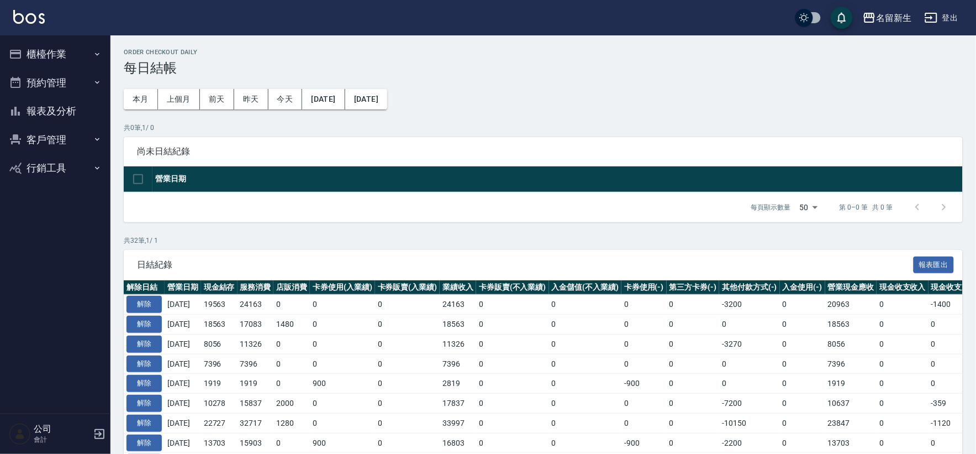
click at [62, 50] on button "櫃檯作業" at bounding box center [55, 54] width 102 height 29
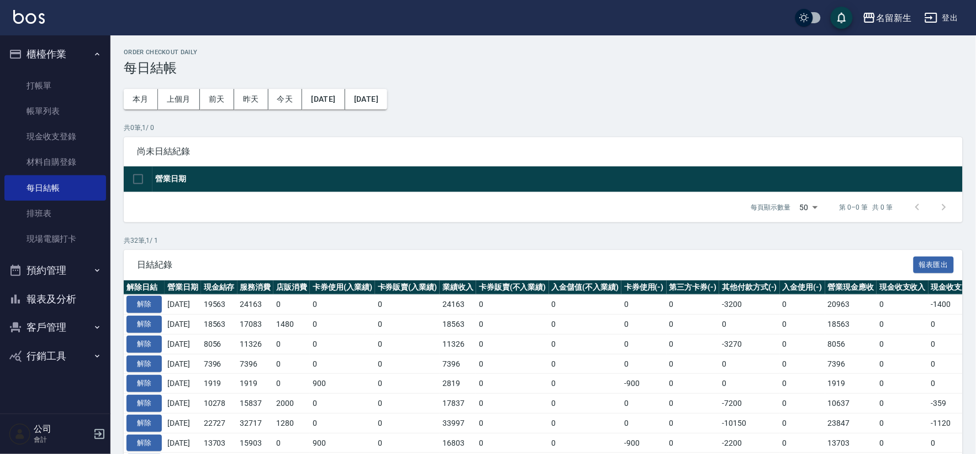
click at [41, 253] on ul "打帳單 帳單列表 現金收支登錄 材料自購登錄 每日結帳 排班表 現場電腦打卡" at bounding box center [55, 163] width 102 height 188
click at [59, 245] on link "現場電腦打卡" at bounding box center [55, 238] width 102 height 25
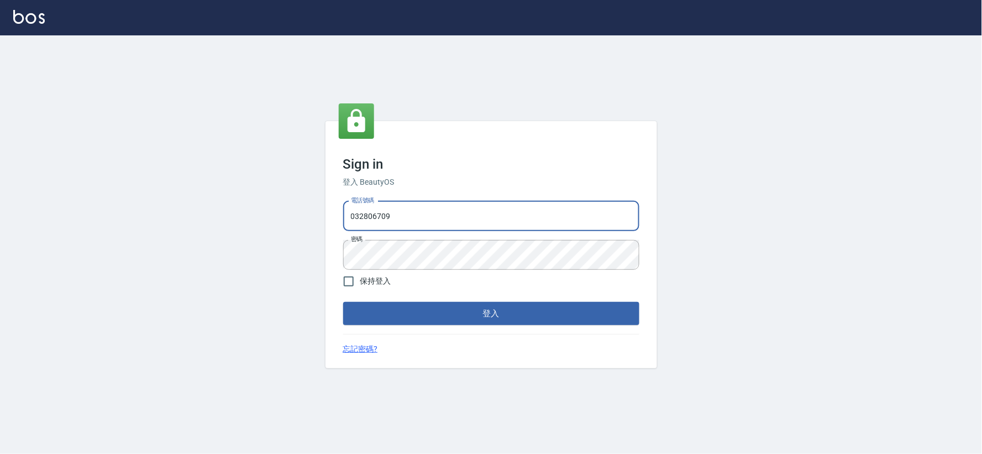
click at [415, 213] on input "032806709" at bounding box center [491, 216] width 296 height 30
type input "034258365"
click at [496, 311] on button "登入" at bounding box center [491, 313] width 296 height 23
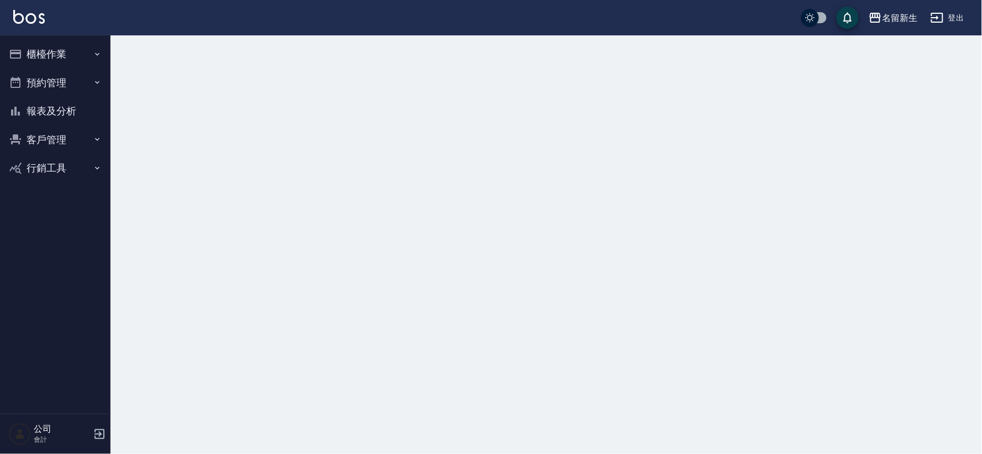
click at [80, 52] on button "櫃檯作業" at bounding box center [55, 54] width 102 height 29
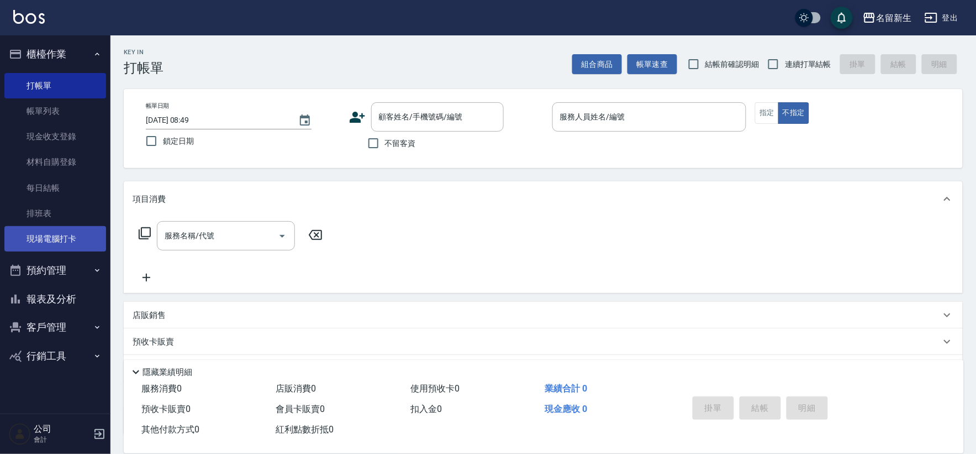
click at [81, 227] on link "現場電腦打卡" at bounding box center [55, 238] width 102 height 25
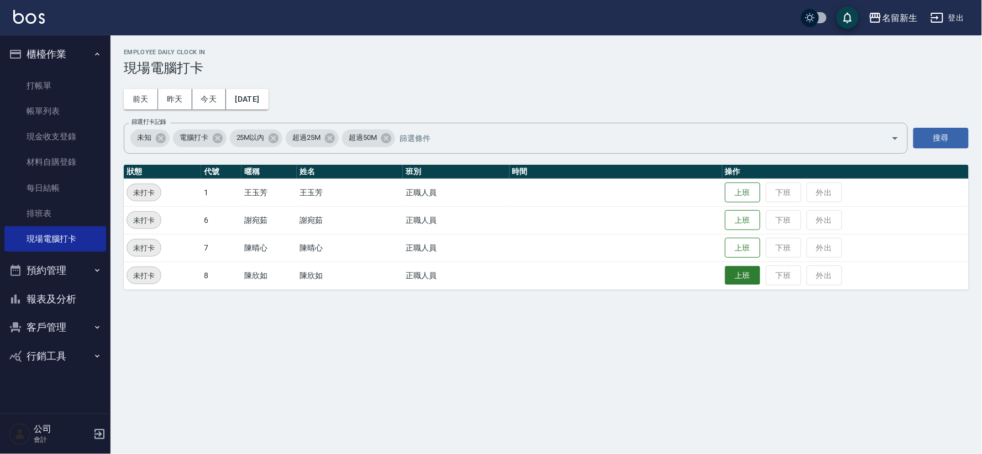
click at [752, 277] on button "上班" at bounding box center [742, 275] width 35 height 19
